Goal: Information Seeking & Learning: Find specific fact

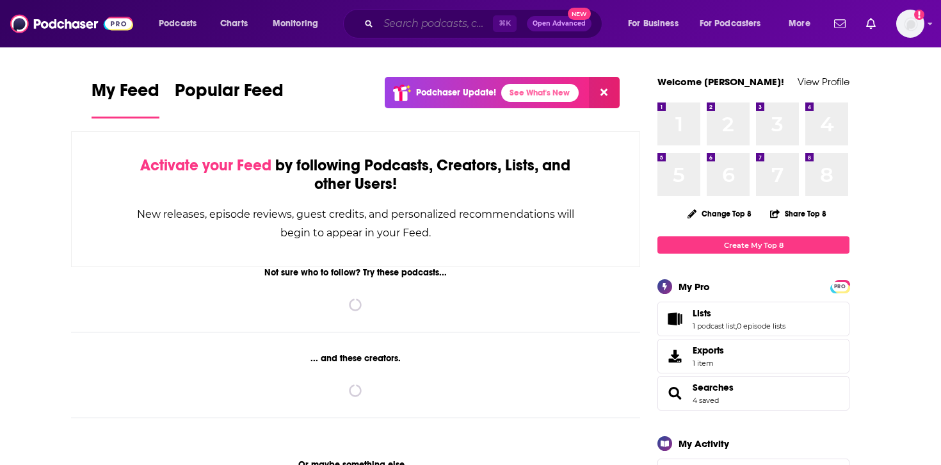
click at [394, 20] on input "Search podcasts, credits, & more..." at bounding box center [435, 23] width 115 height 20
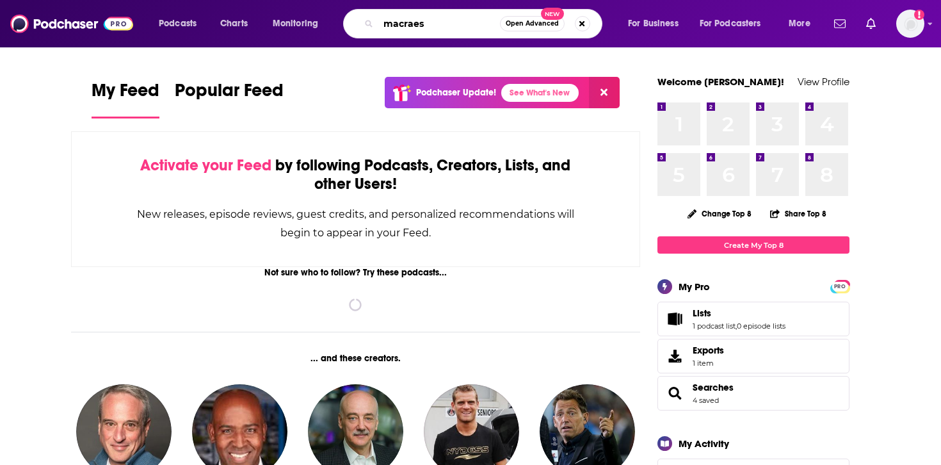
type input "macraes"
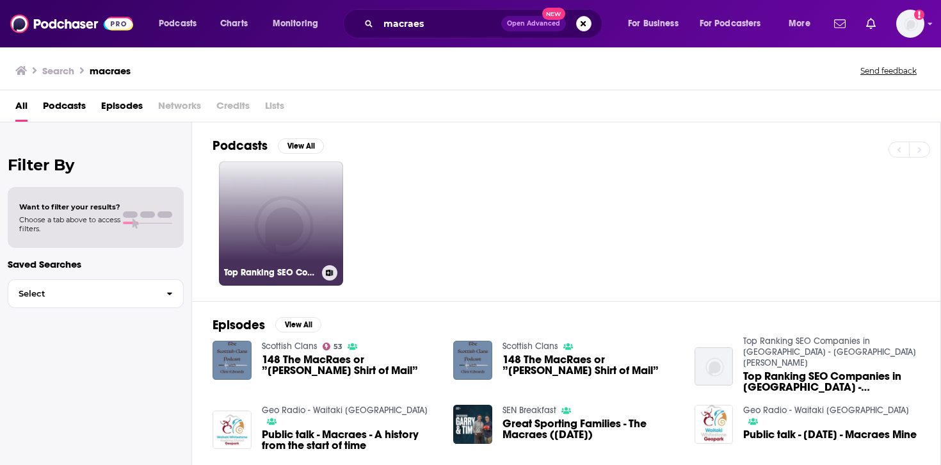
click at [312, 178] on link "Top Ranking SEO Companies in [GEOGRAPHIC_DATA] - [GEOGRAPHIC_DATA][PERSON_NAME]" at bounding box center [281, 223] width 124 height 124
